Goal: Task Accomplishment & Management: Use online tool/utility

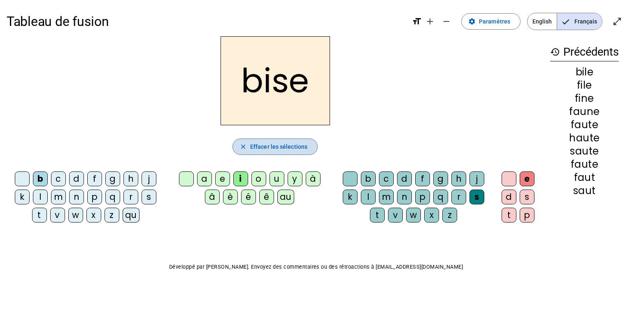
click at [301, 143] on span "Effacer les sélections" at bounding box center [278, 147] width 57 height 10
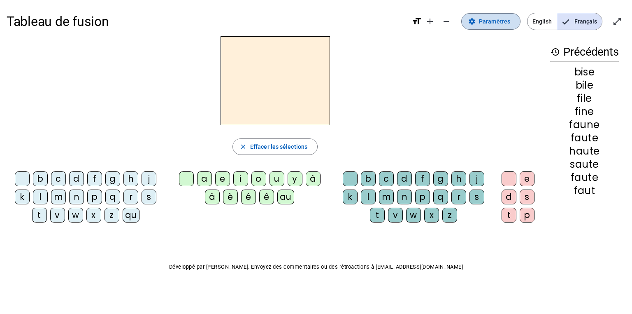
click at [497, 25] on span "Paramètres" at bounding box center [494, 21] width 31 height 10
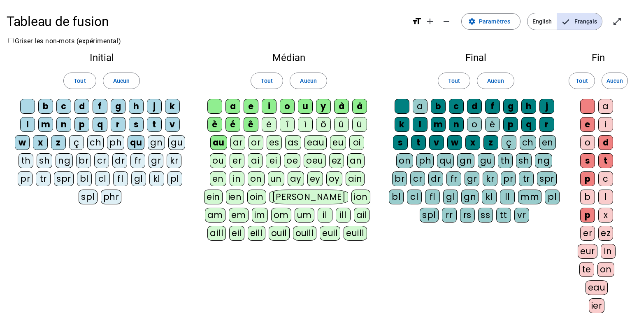
click at [312, 145] on div "eau" at bounding box center [315, 142] width 23 height 15
click at [607, 212] on div "x" at bounding box center [605, 214] width 15 height 15
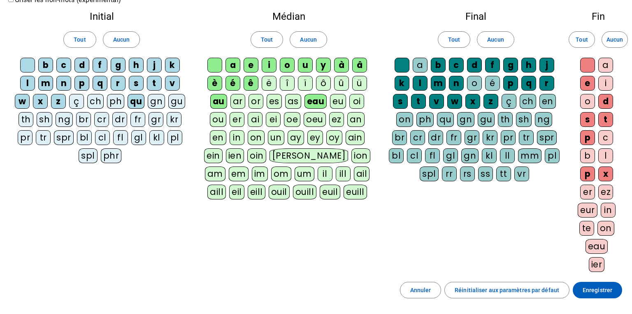
scroll to position [59, 0]
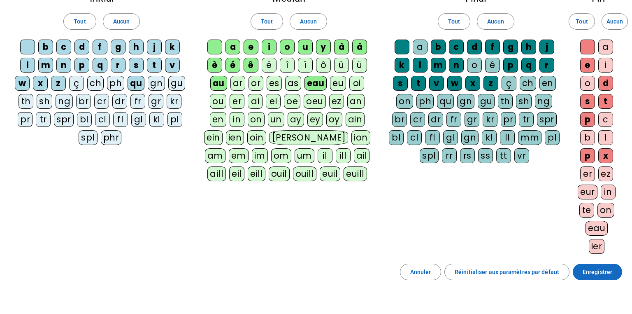
click at [593, 274] on span "Enregistrer" at bounding box center [598, 272] width 30 height 10
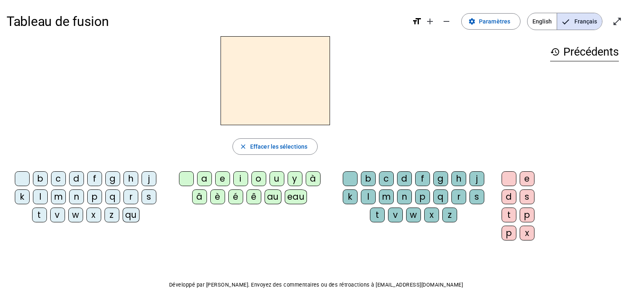
click at [97, 197] on div "p" at bounding box center [94, 196] width 15 height 15
click at [294, 195] on div "eau" at bounding box center [296, 196] width 23 height 15
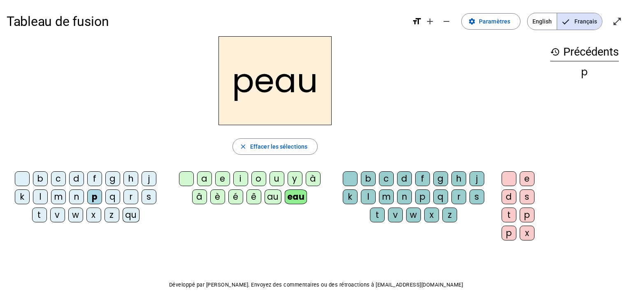
click at [39, 179] on div "b" at bounding box center [40, 178] width 15 height 15
click at [144, 197] on div "s" at bounding box center [149, 196] width 15 height 15
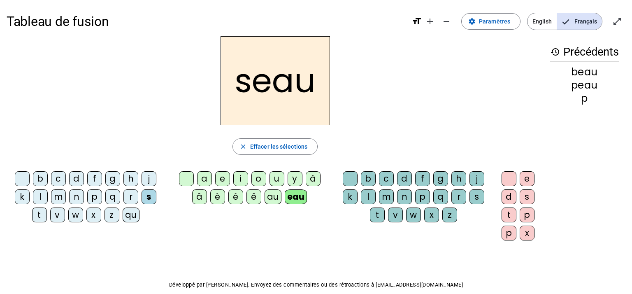
click at [53, 214] on div "v" at bounding box center [57, 214] width 15 height 15
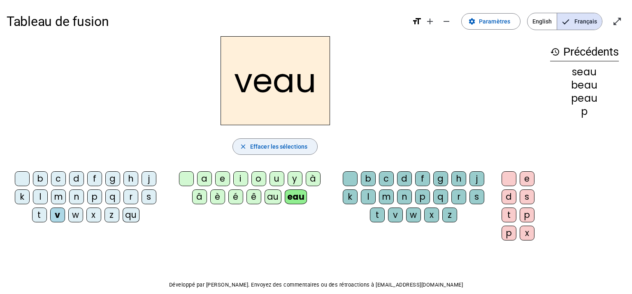
click at [291, 150] on span "Effacer les sélections" at bounding box center [278, 147] width 57 height 10
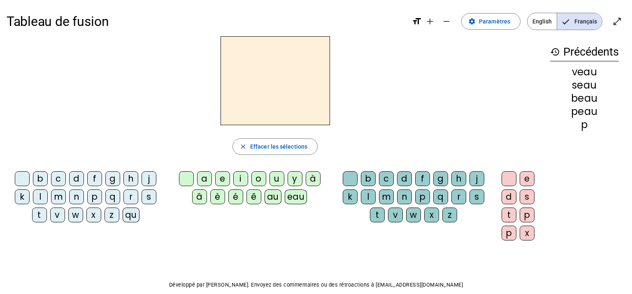
click at [296, 197] on div "eau" at bounding box center [296, 196] width 23 height 15
click at [263, 196] on letter-bubble "ê" at bounding box center [255, 198] width 18 height 18
click at [273, 197] on div "au" at bounding box center [273, 196] width 17 height 15
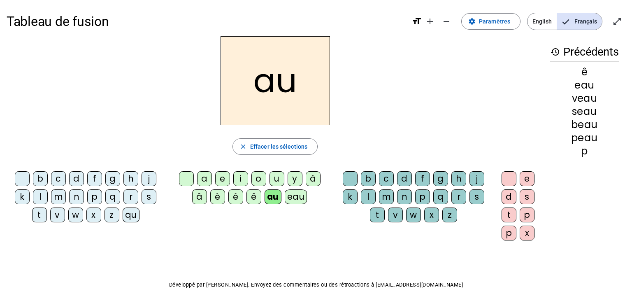
click at [531, 235] on div "x" at bounding box center [527, 232] width 15 height 15
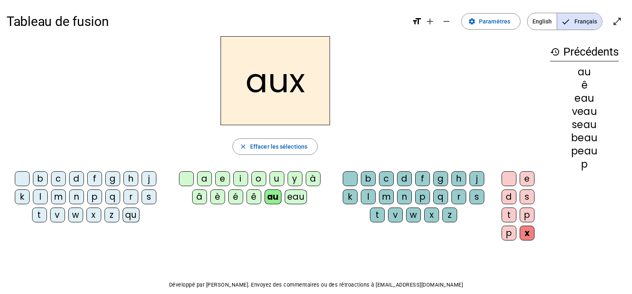
click at [42, 215] on div "t" at bounding box center [39, 214] width 15 height 15
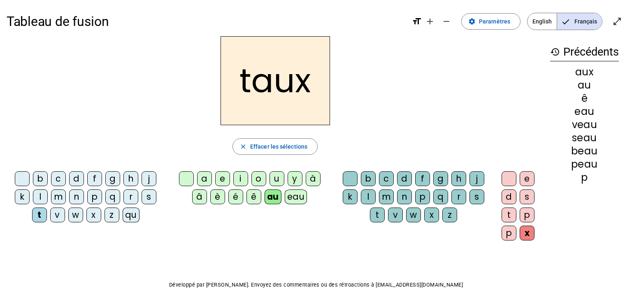
click at [57, 199] on div "m" at bounding box center [58, 196] width 15 height 15
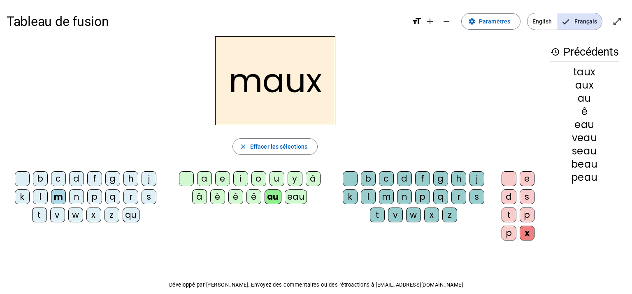
click at [93, 182] on div "f" at bounding box center [94, 178] width 15 height 15
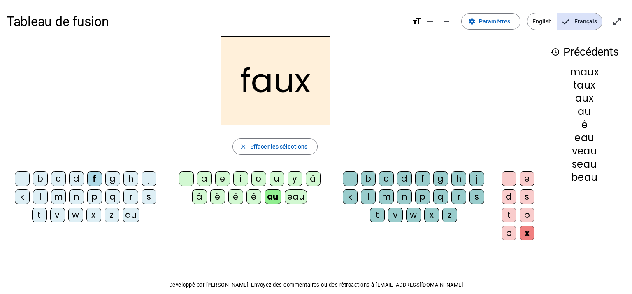
click at [510, 215] on div "t" at bounding box center [509, 214] width 15 height 15
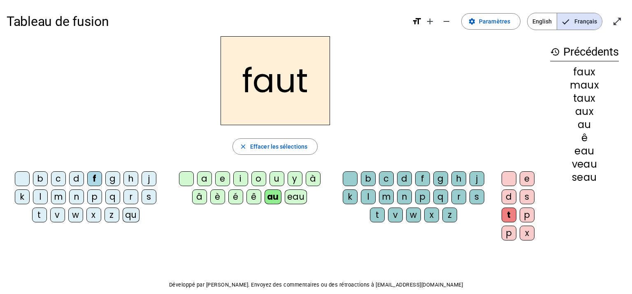
click at [126, 181] on div "h" at bounding box center [130, 178] width 15 height 15
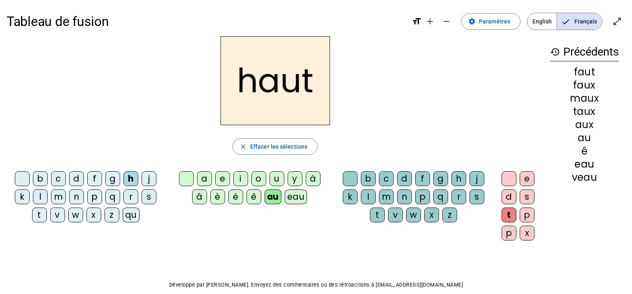
click at [59, 213] on div "v" at bounding box center [57, 214] width 15 height 15
